Goal: Task Accomplishment & Management: Manage account settings

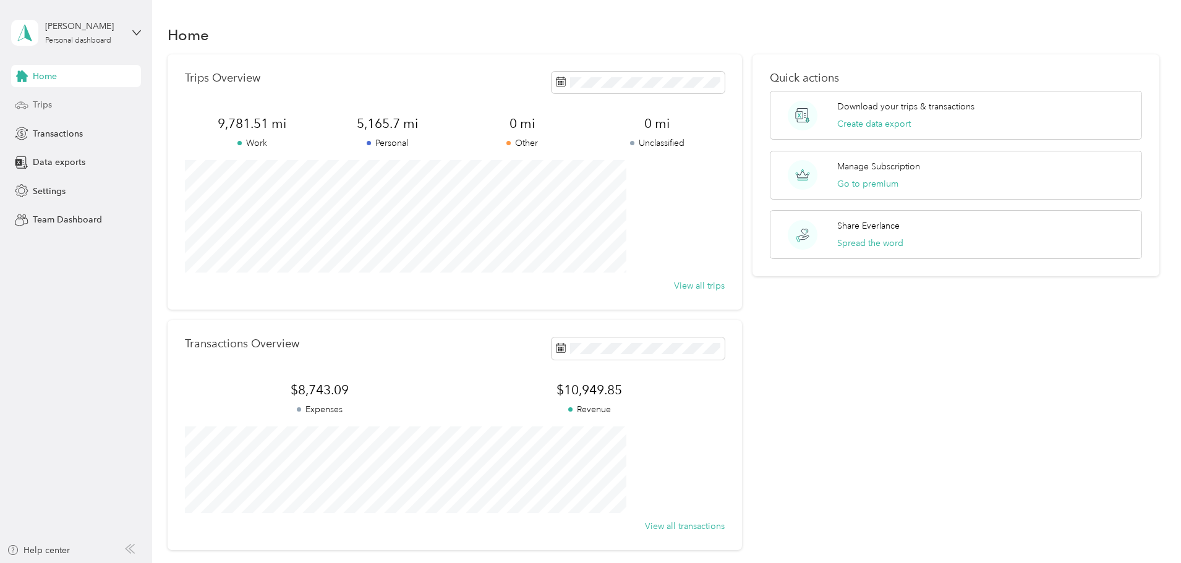
click at [57, 100] on div "Trips" at bounding box center [76, 105] width 130 height 22
